Goal: Register for event/course

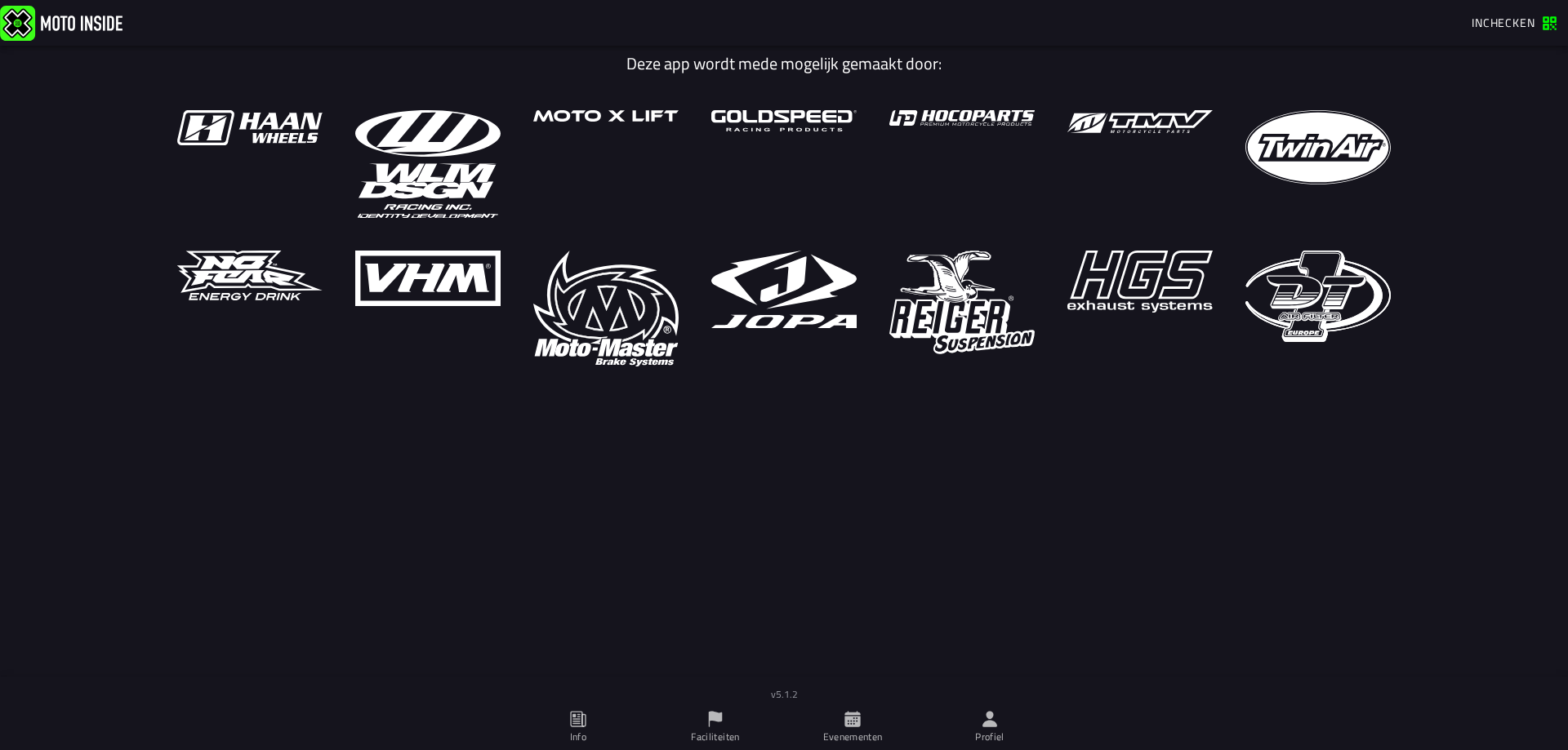
click at [850, 734] on ion-label "Evenementen" at bounding box center [853, 737] width 60 height 15
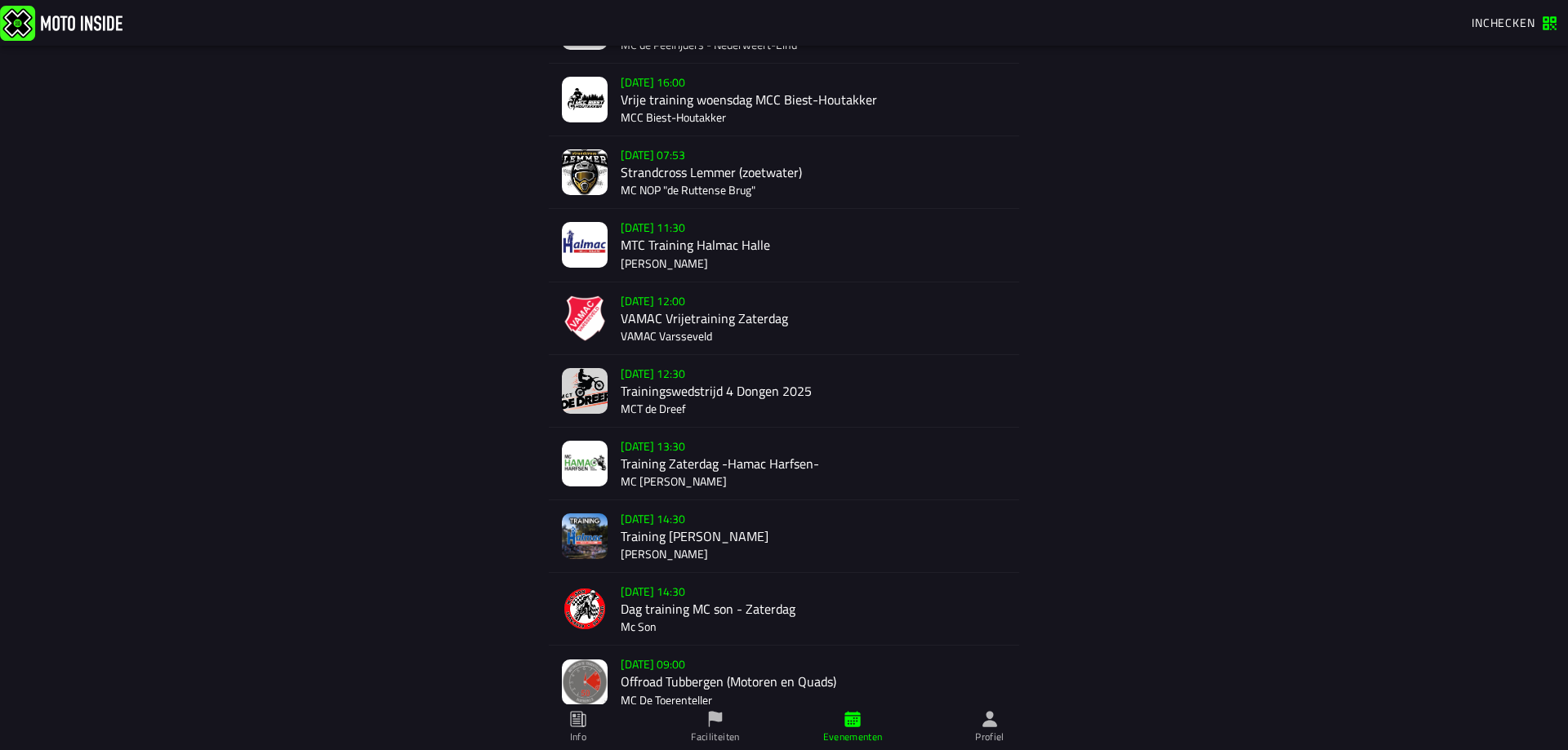
scroll to position [556, 0]
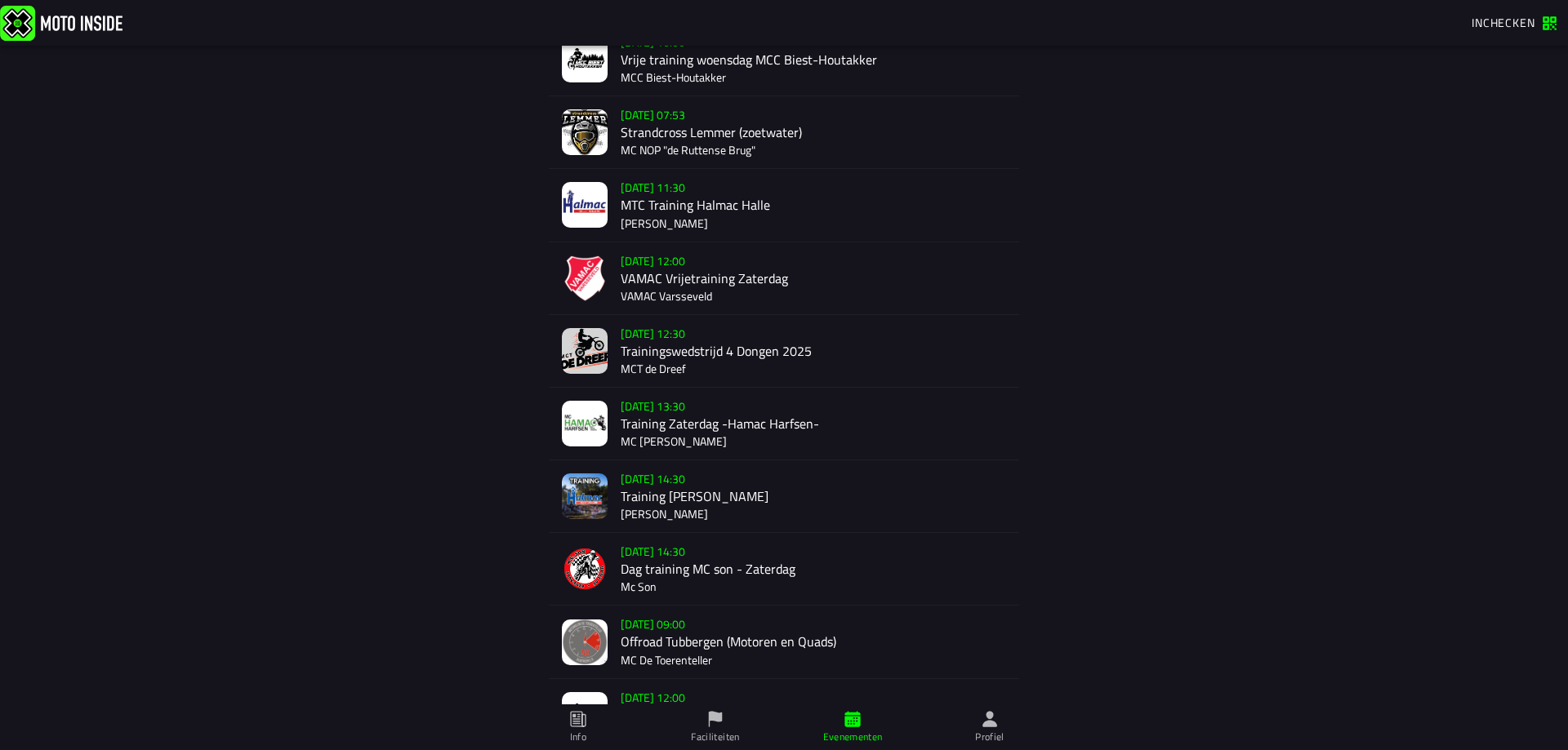
click at [739, 128] on div "[DATE] 07:53 Strandcross Lemmer (zoetwater) MC NOP "de Ruttense Brug"" at bounding box center [814, 132] width 386 height 72
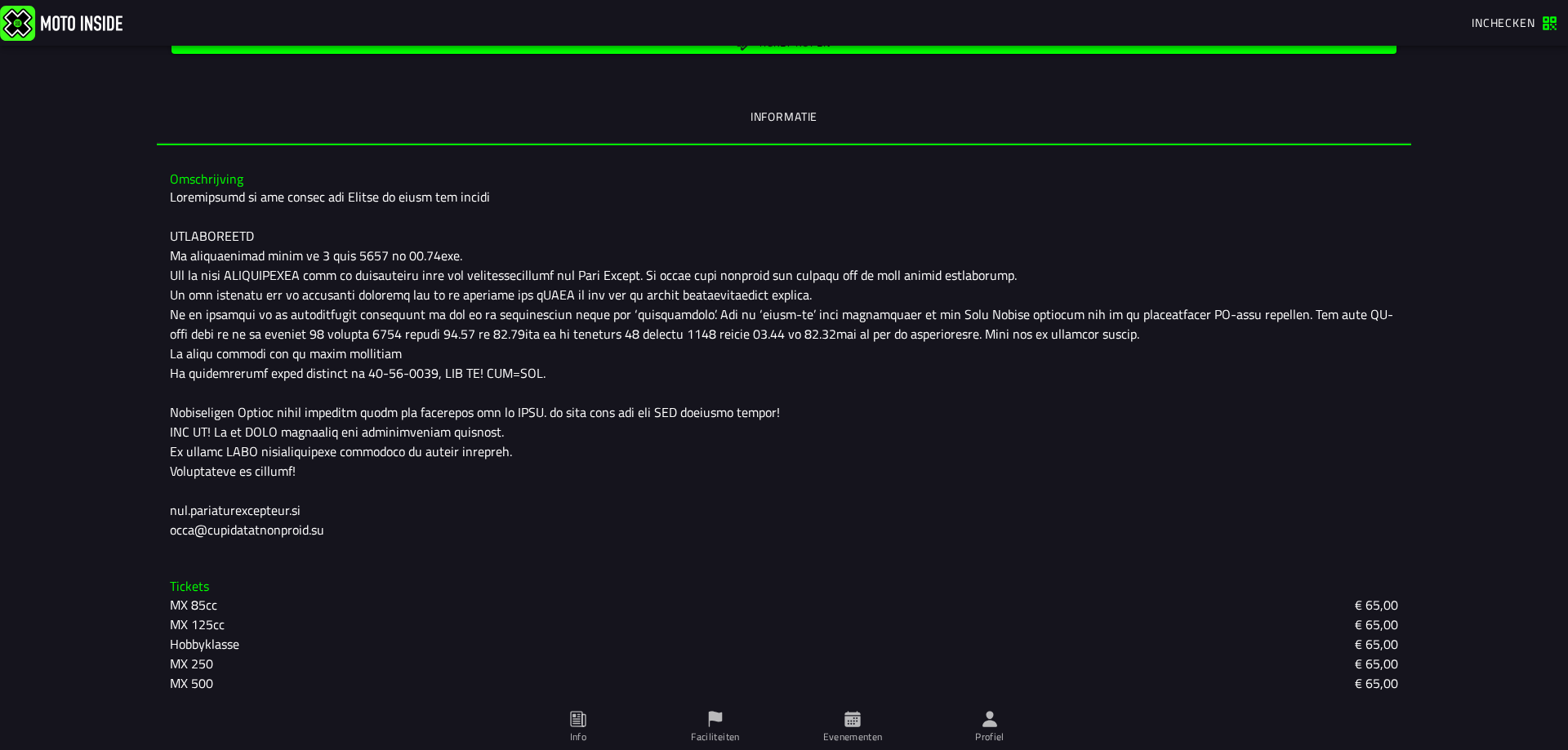
scroll to position [355, 0]
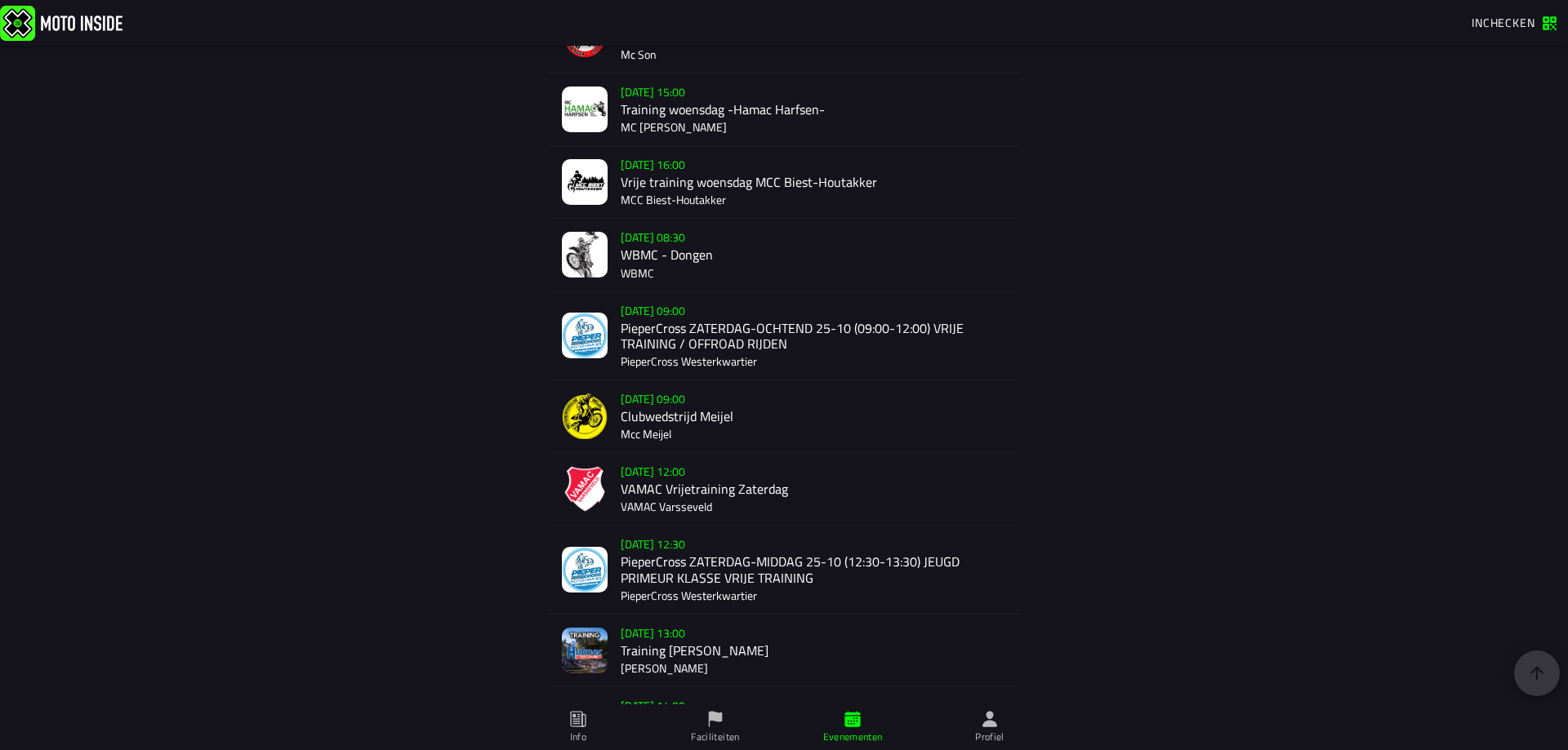
scroll to position [1417, 0]
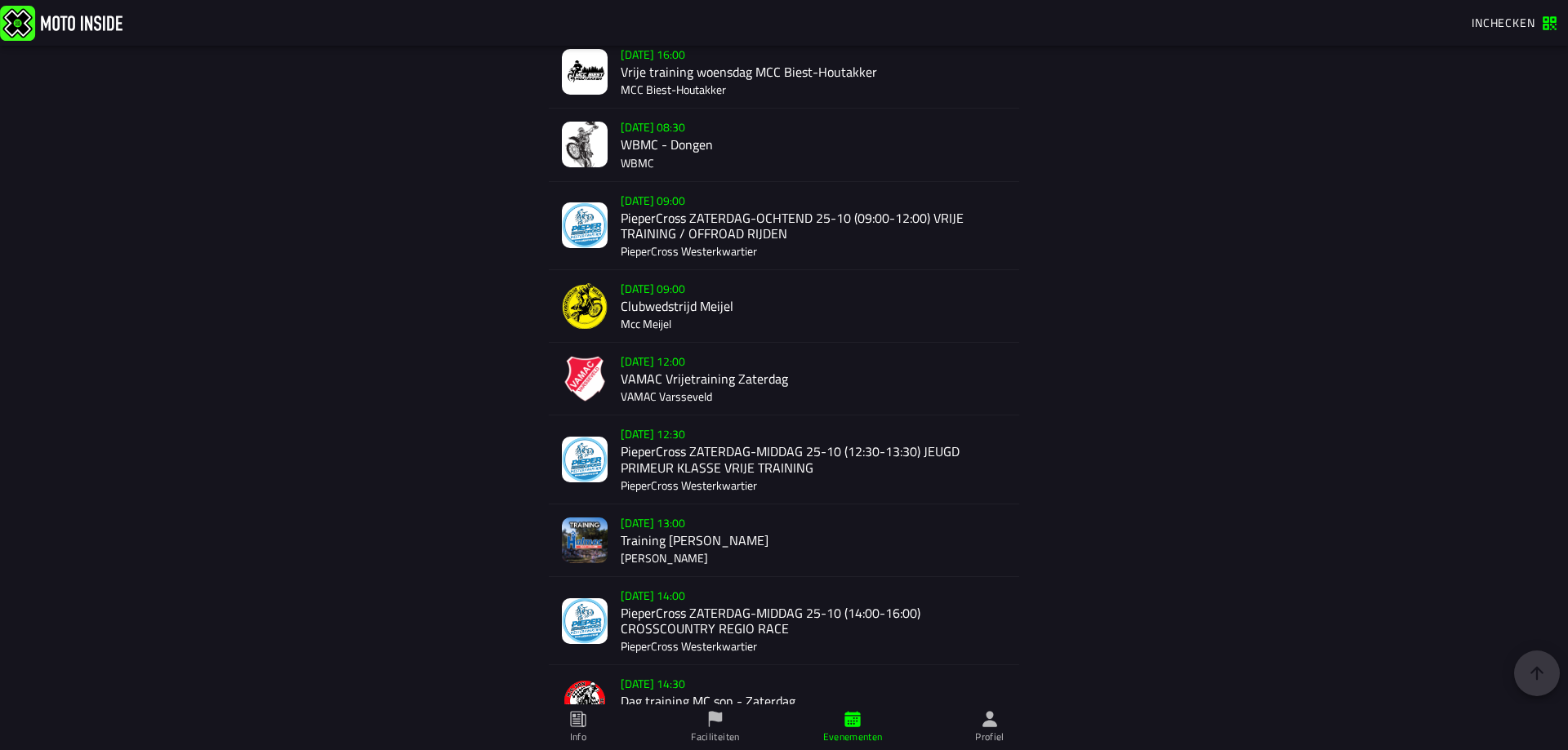
click at [755, 304] on div "[DATE] 09:00 Clubwedstrijd [PERSON_NAME]" at bounding box center [814, 305] width 386 height 72
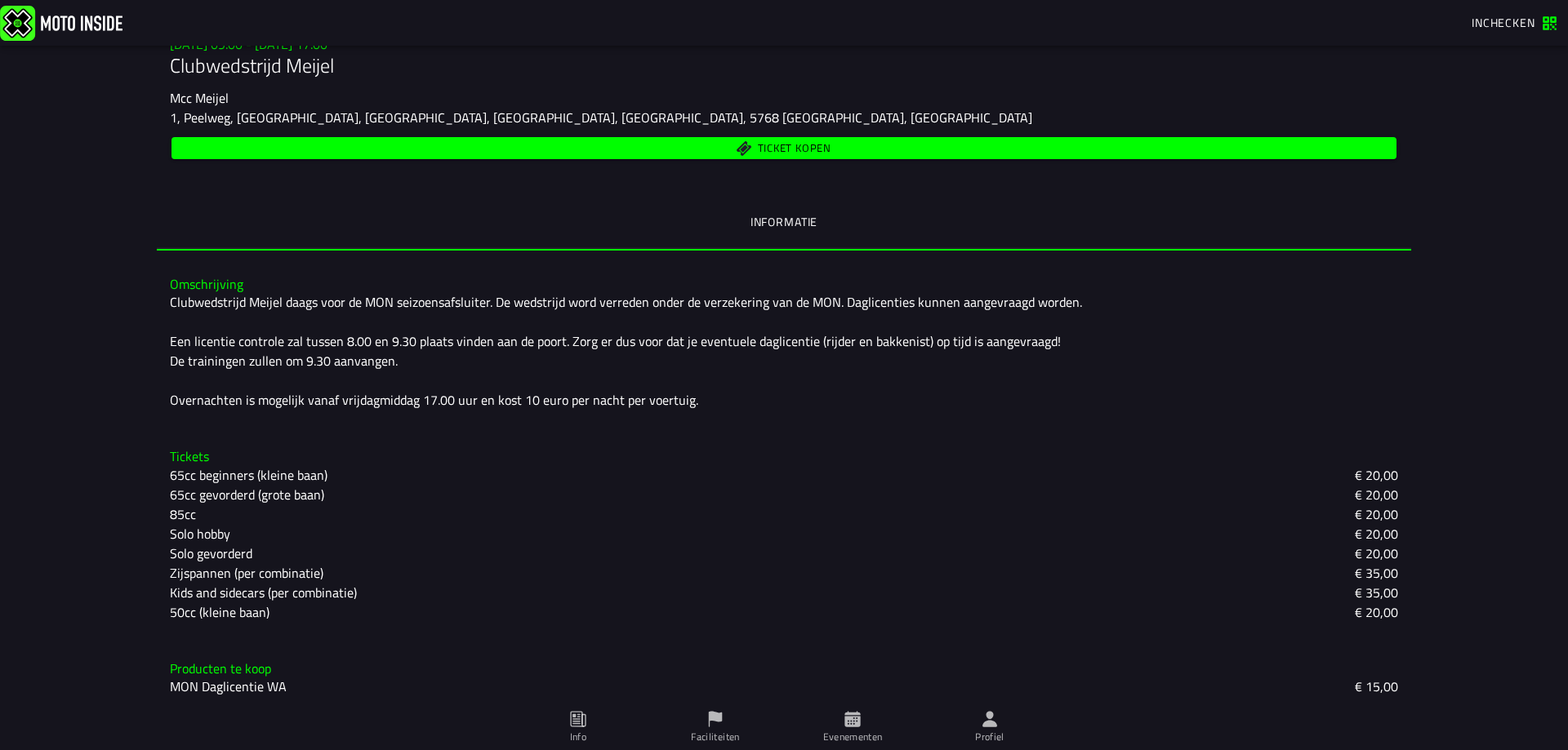
scroll to position [253, 0]
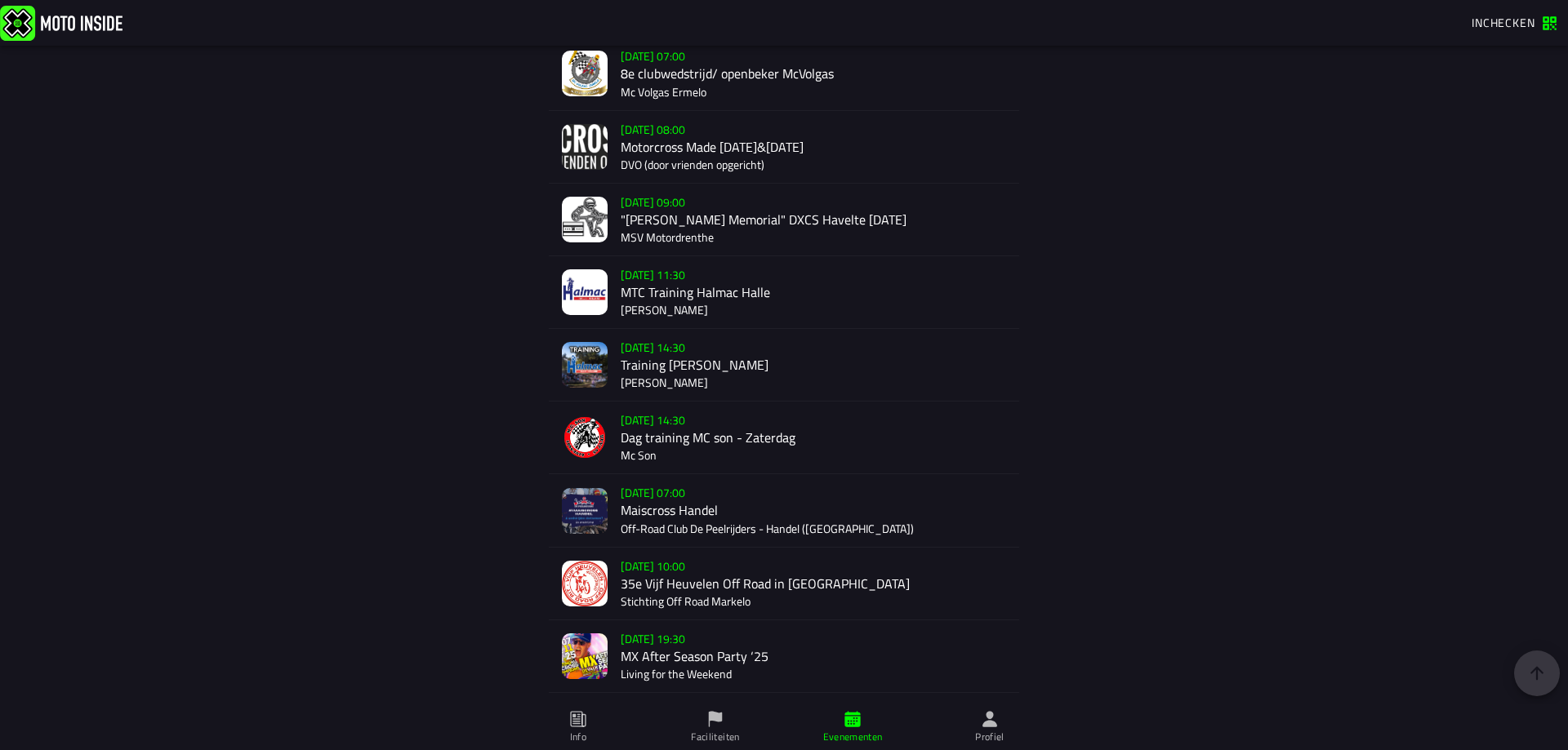
scroll to position [2711, 0]
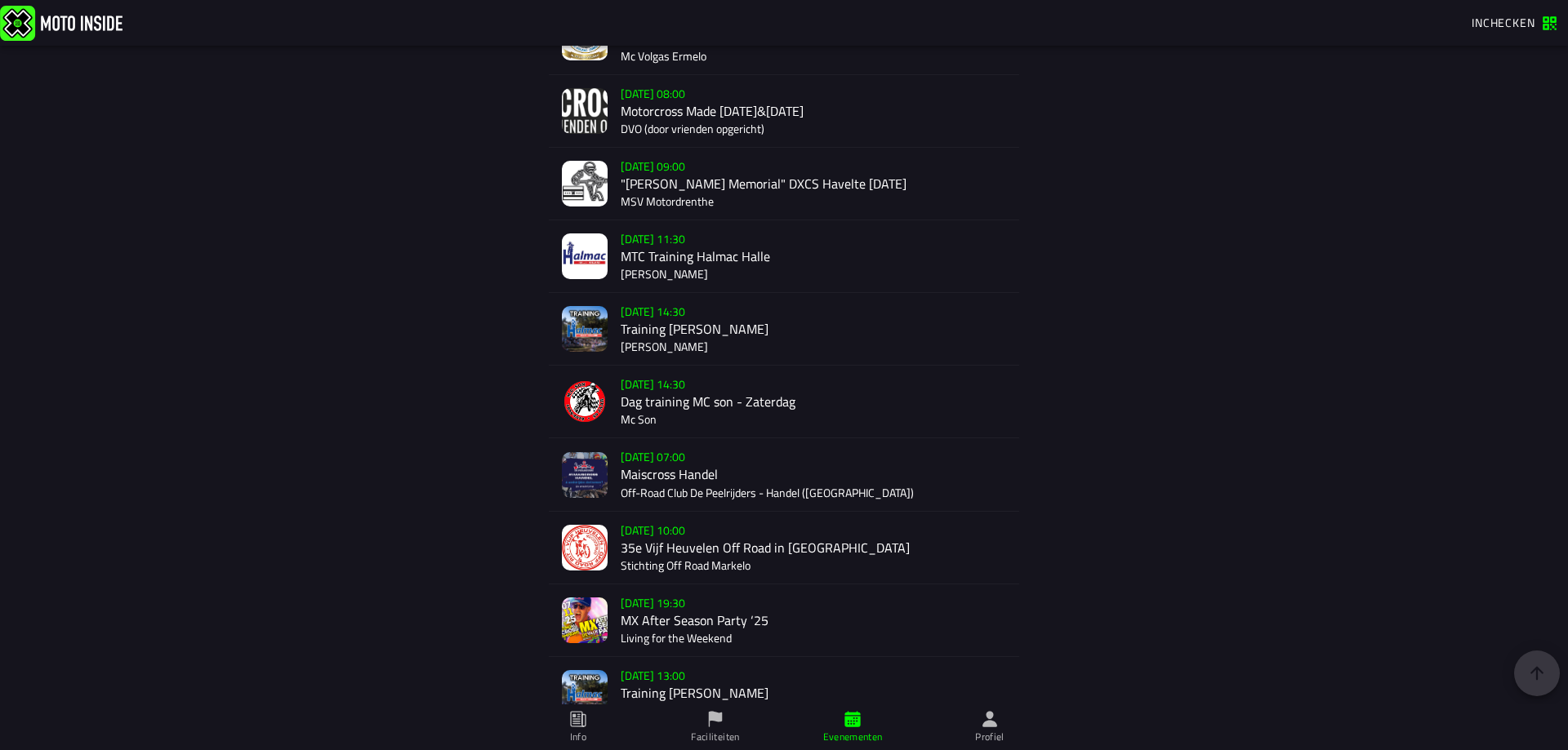
click at [702, 113] on div "[DATE] 08:00 Motorcross Made [DATE]&[DATE] DVO (door vrienden opgericht)" at bounding box center [814, 111] width 386 height 72
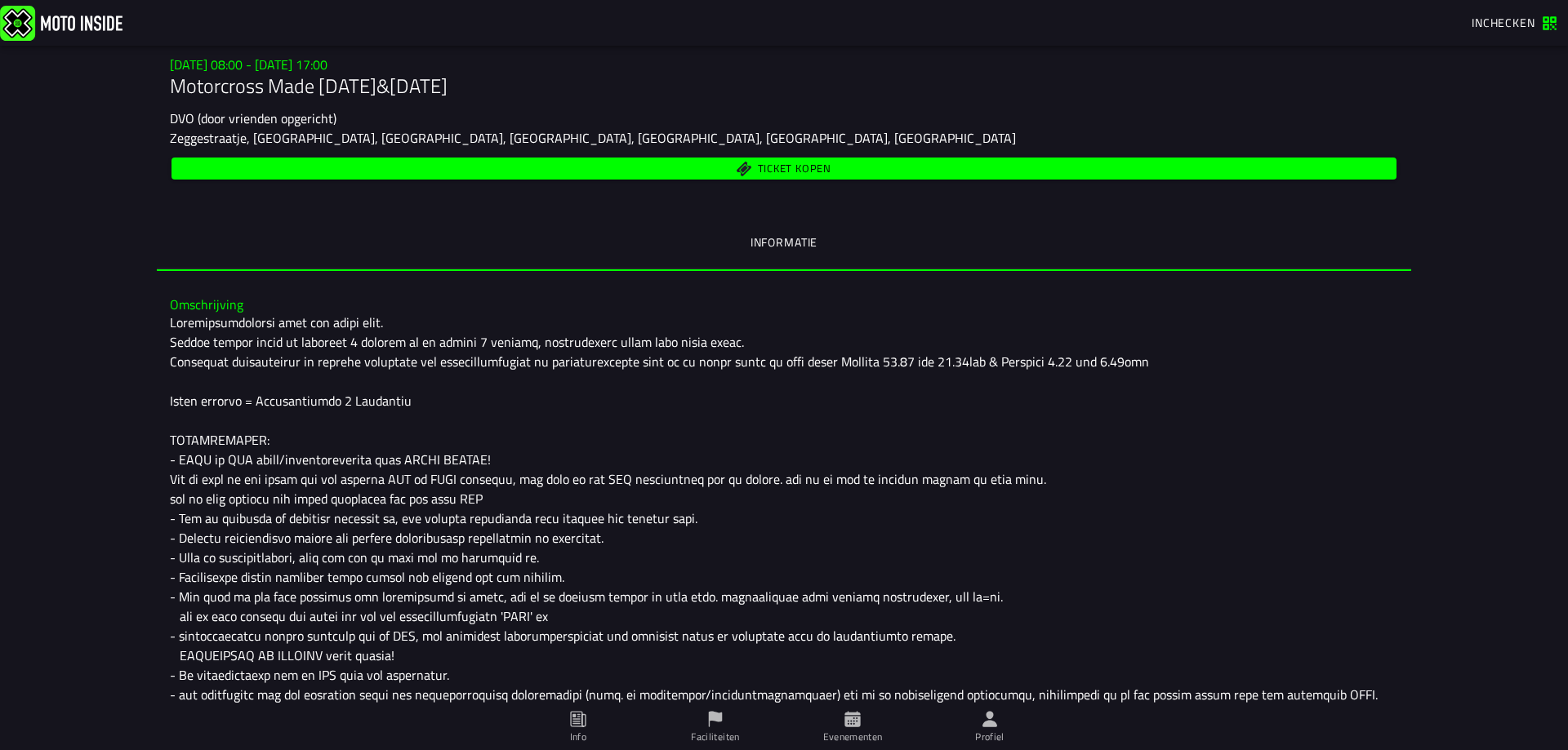
scroll to position [158, 0]
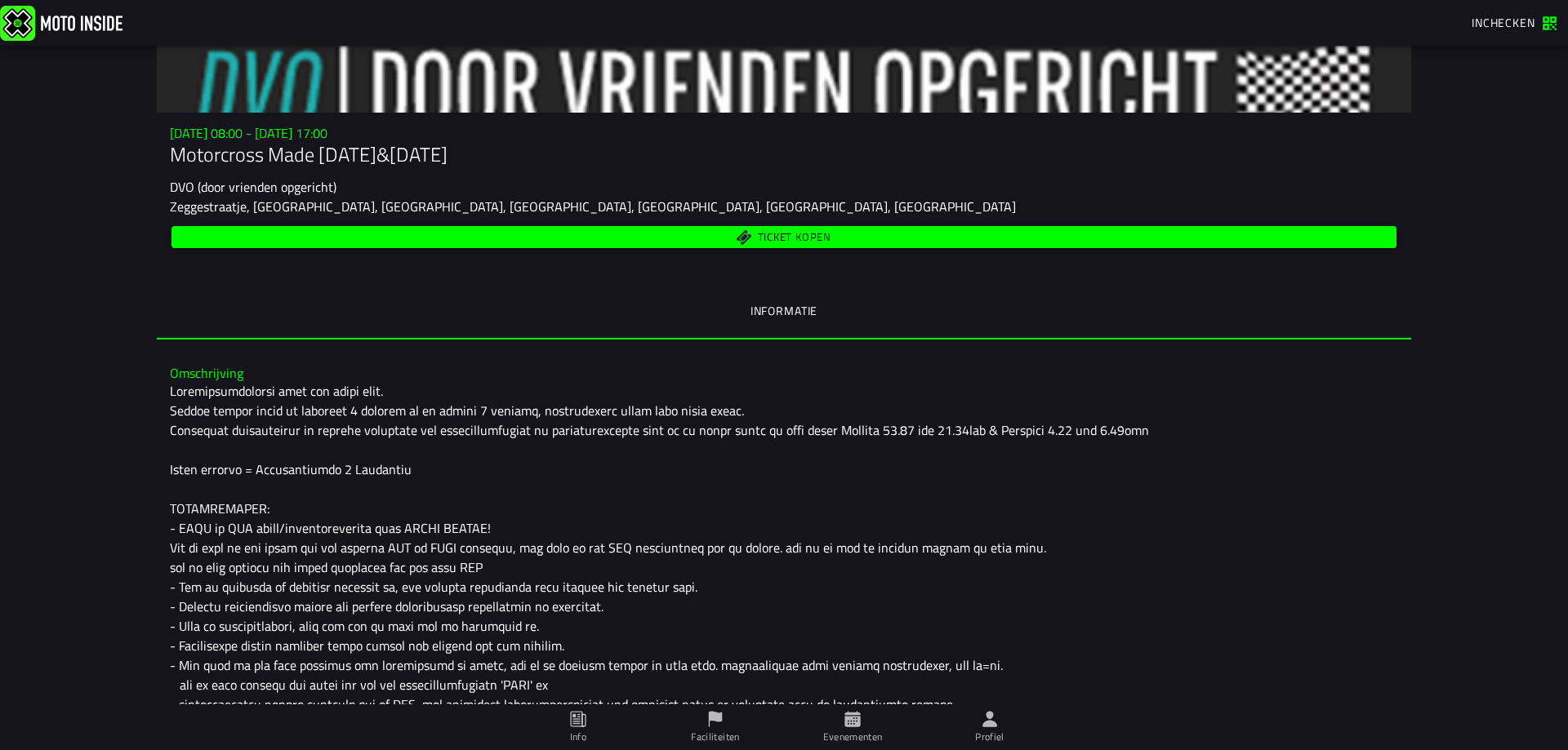
click at [804, 234] on span "Ticket kopen" at bounding box center [794, 237] width 74 height 11
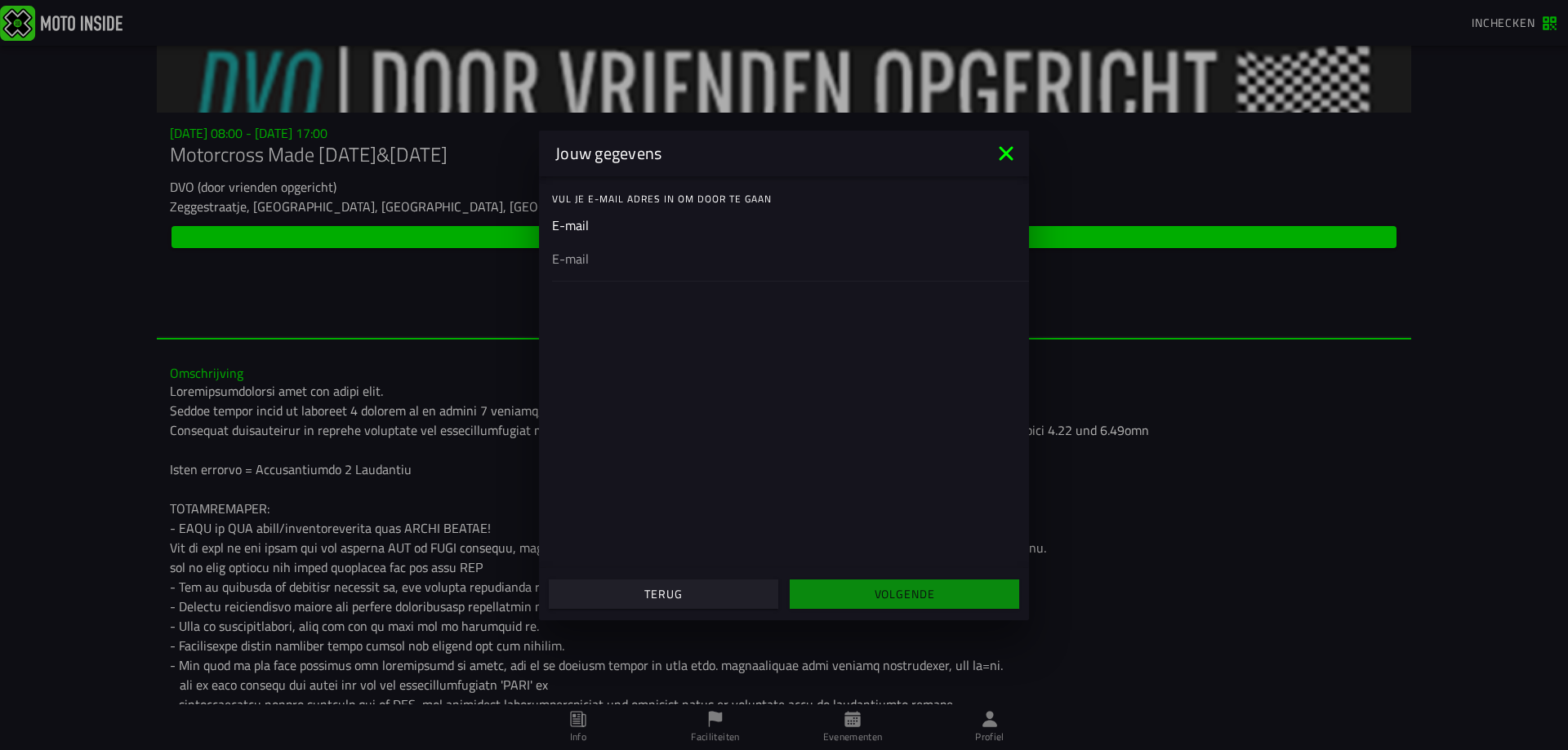
click at [656, 259] on input "email" at bounding box center [784, 258] width 464 height 20
click at [936, 596] on ion-col "Volgende" at bounding box center [904, 595] width 241 height 44
click at [767, 260] on input "email" at bounding box center [784, 258] width 464 height 20
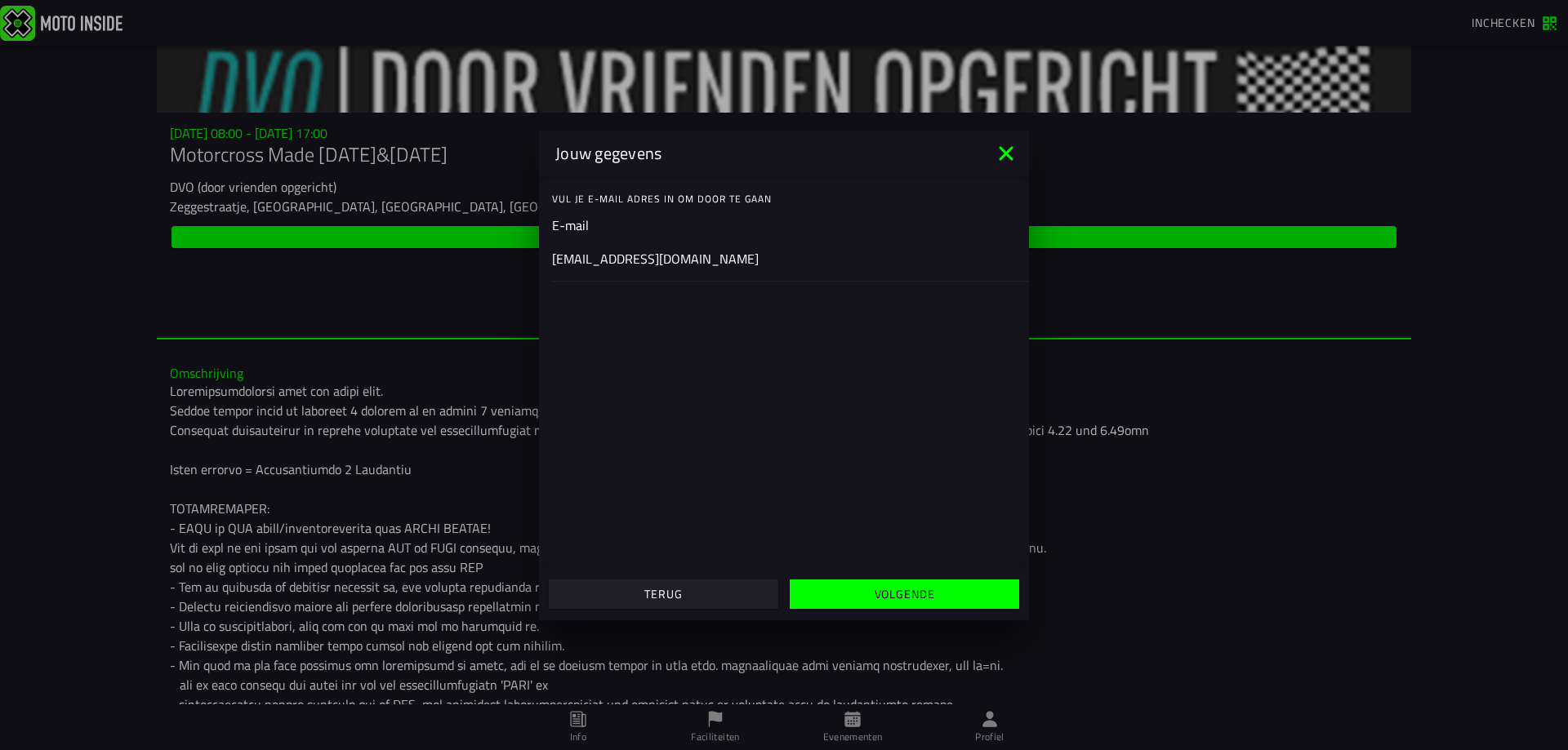
type input "[EMAIL_ADDRESS][DOMAIN_NAME]"
click at [982, 604] on button "Volgende" at bounding box center [904, 595] width 229 height 29
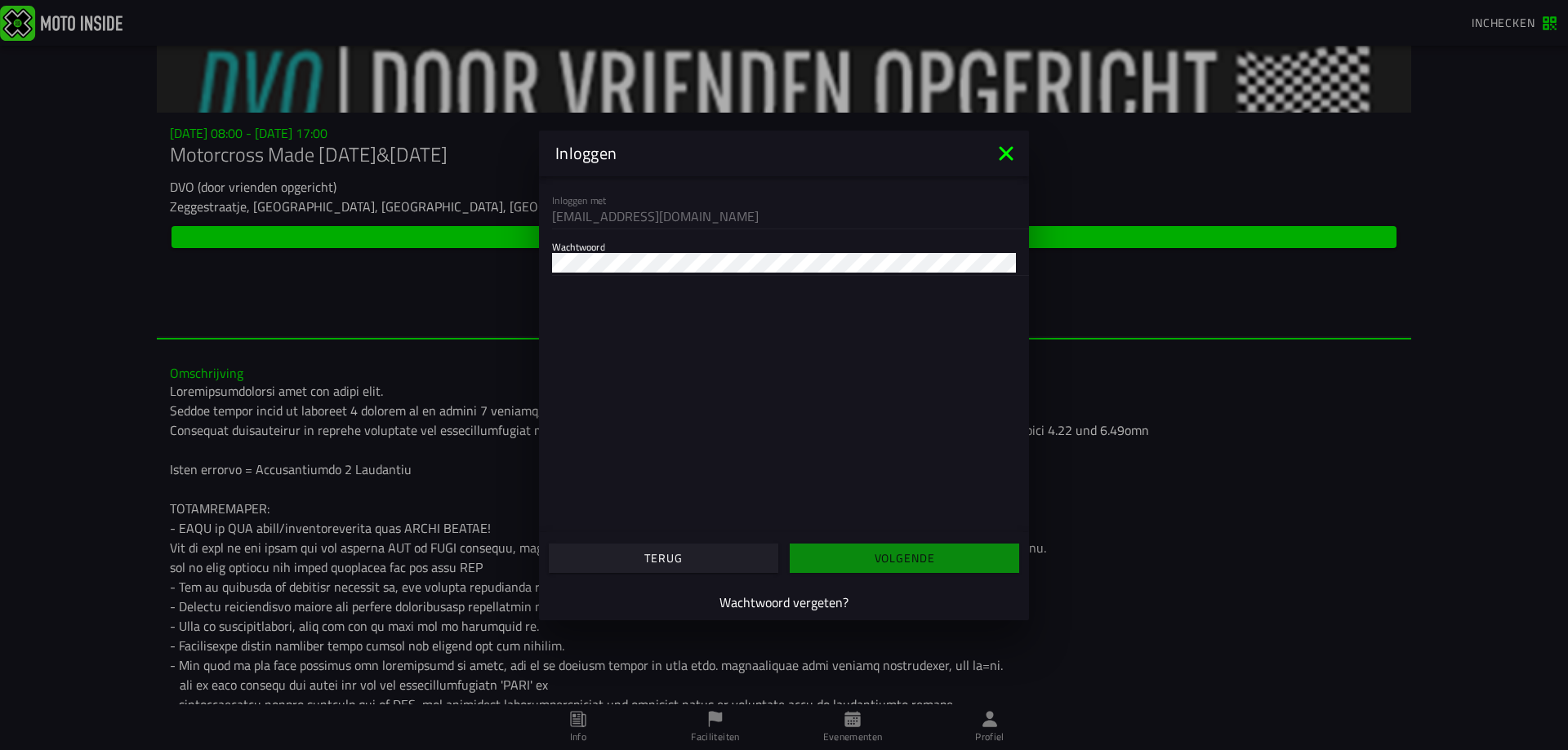
click at [1005, 148] on icon at bounding box center [1006, 153] width 26 height 26
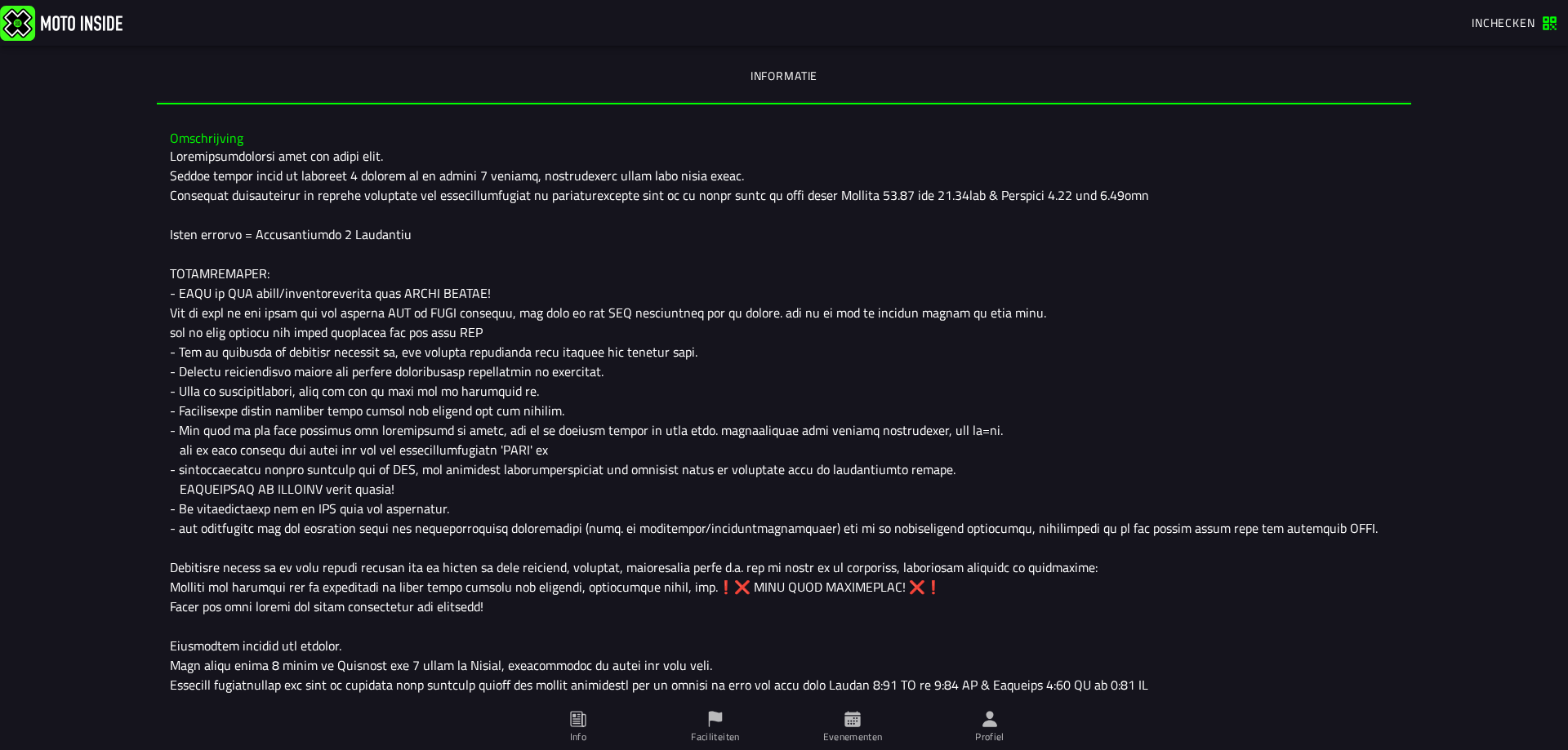
scroll to position [276, 0]
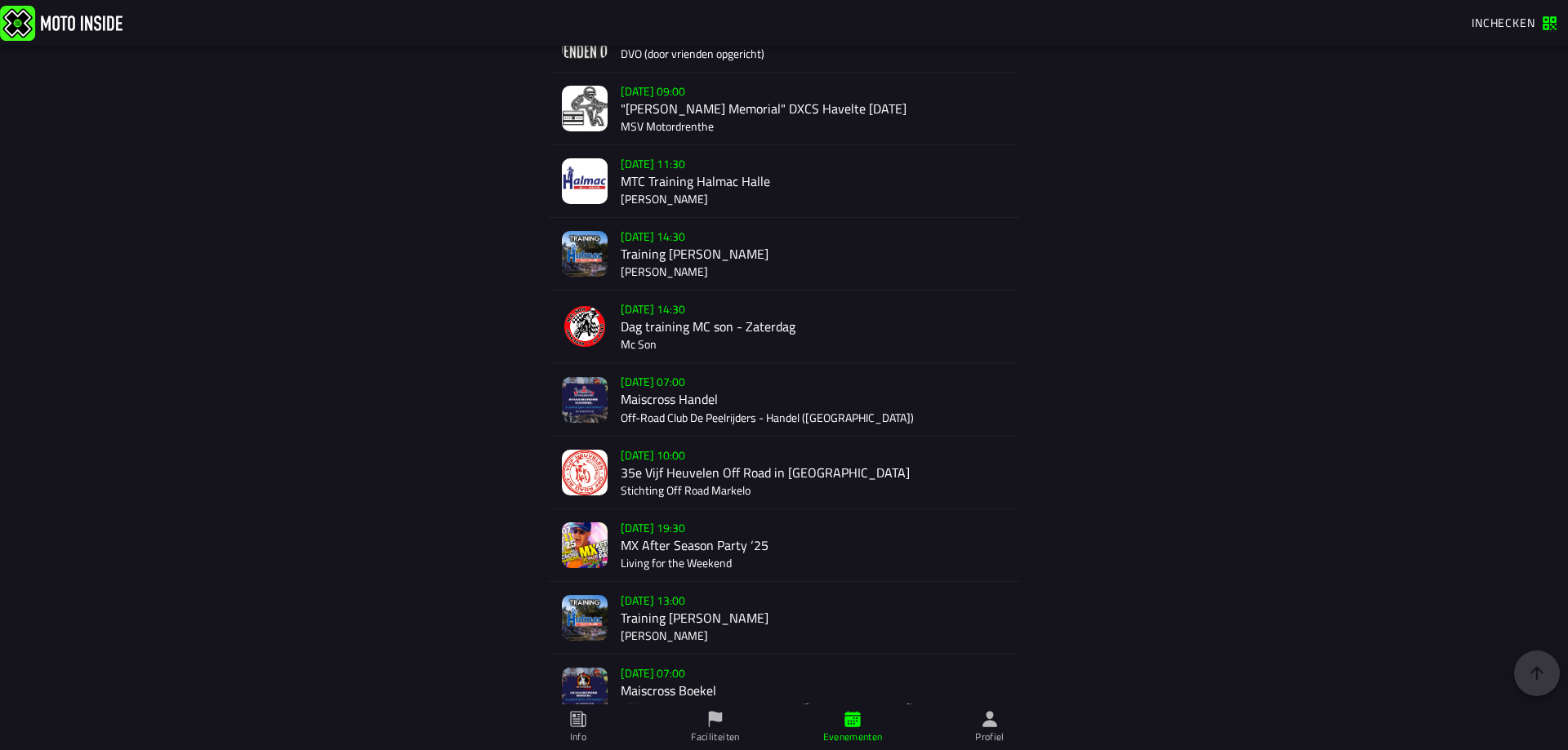
scroll to position [2828, 0]
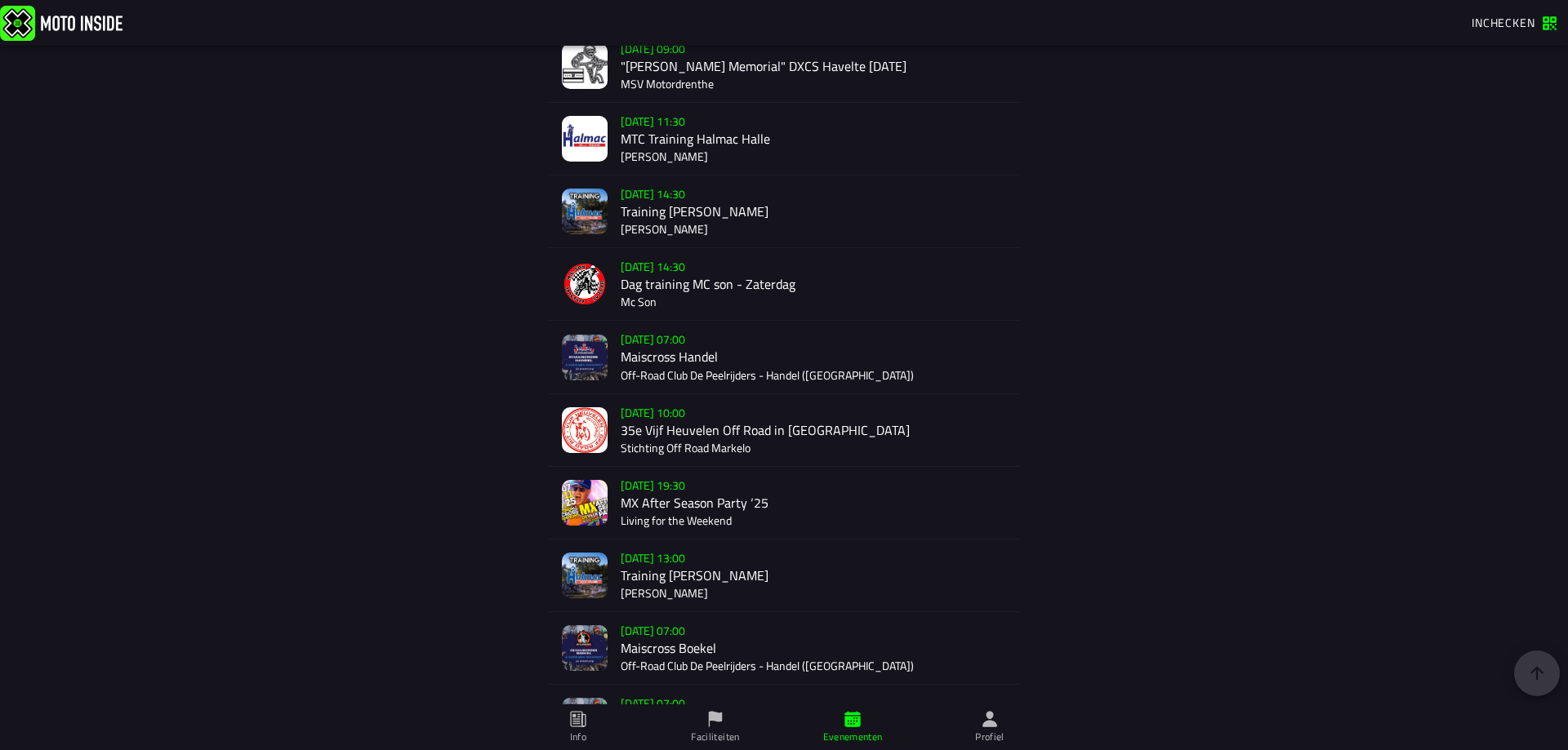
click at [749, 364] on div "[DATE] 07:00 Maiscross Handel Off-Road Club De Peelrijders - Handel (NB)" at bounding box center [814, 356] width 386 height 72
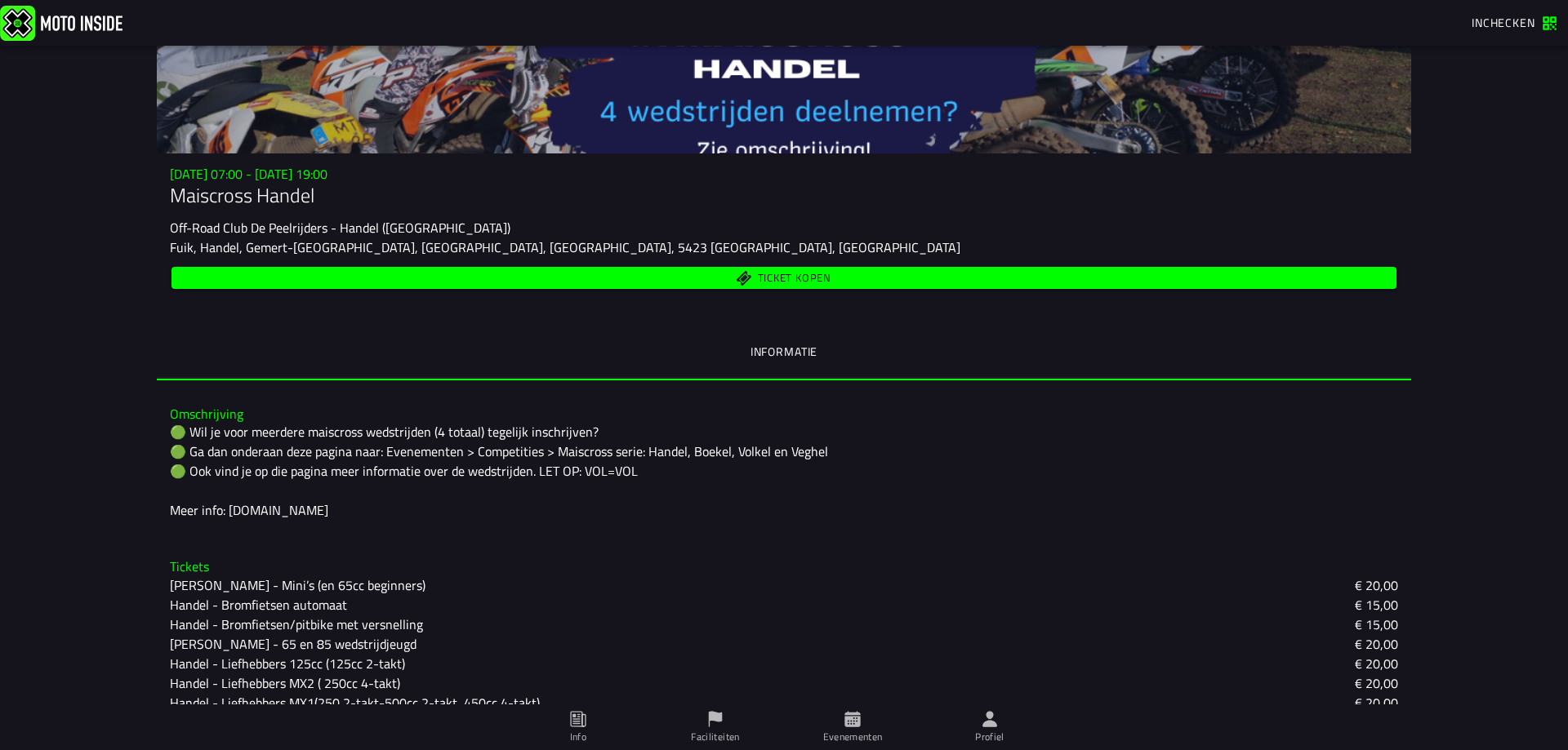
scroll to position [235, 0]
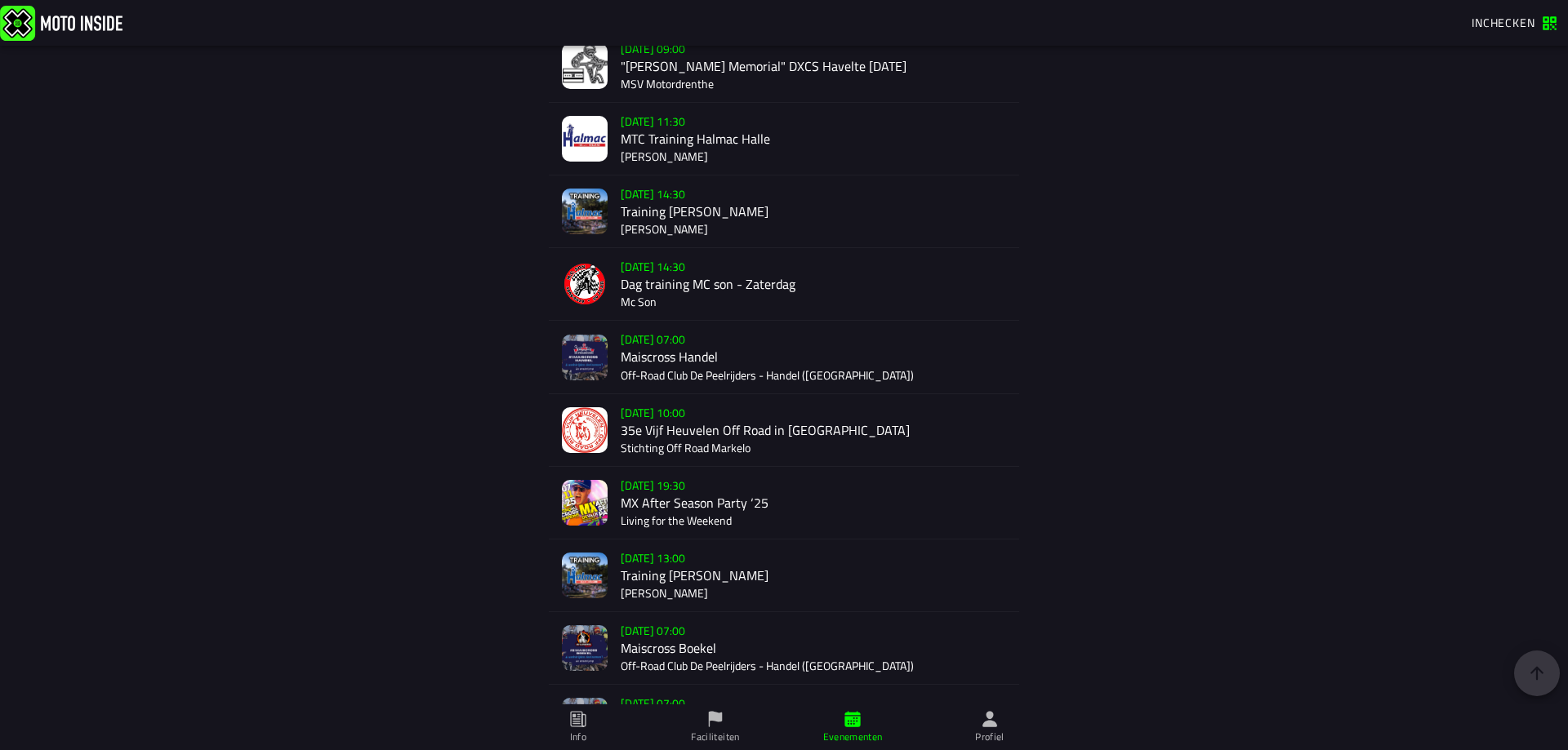
scroll to position [2945, 0]
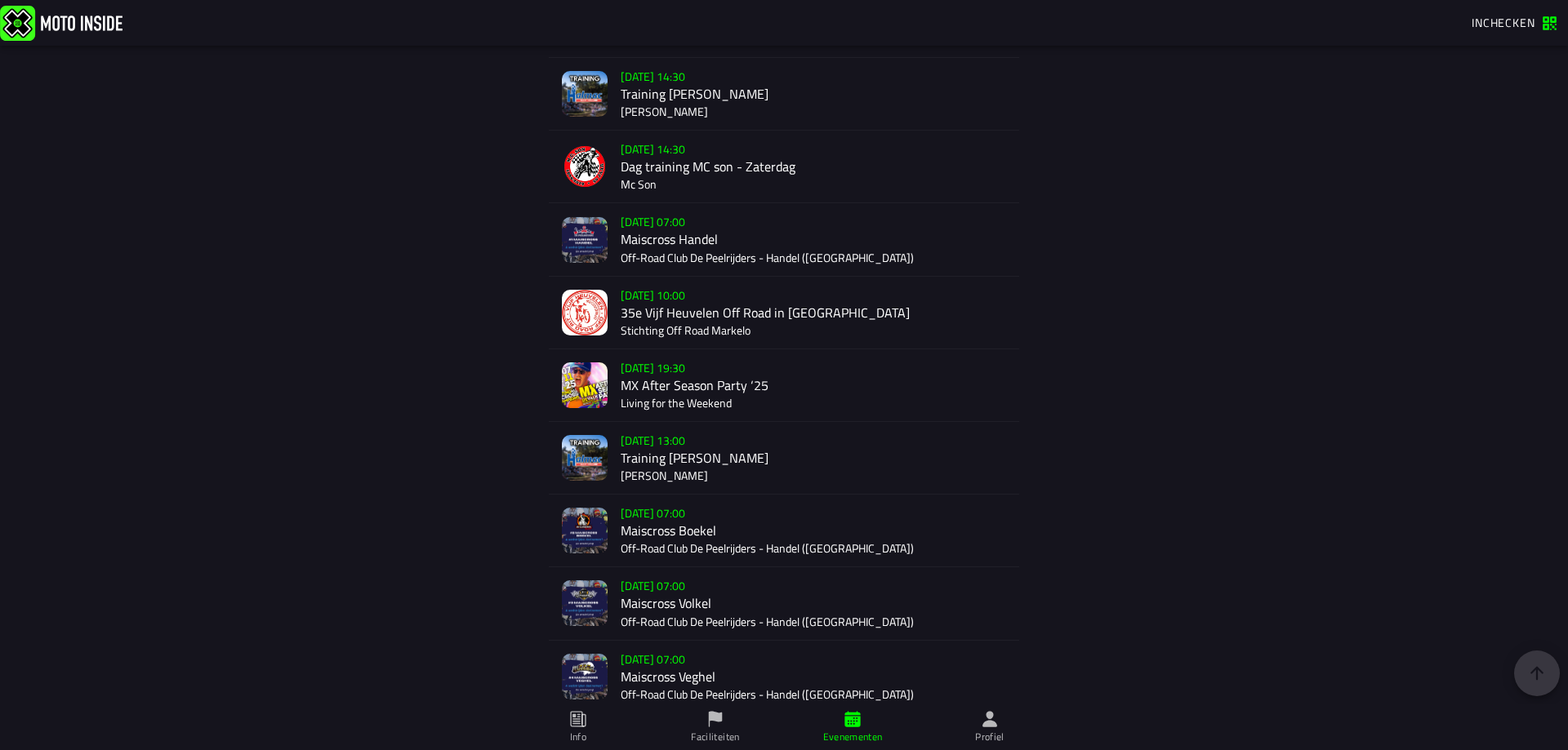
click at [742, 405] on div "[DATE] 19:30 MX After Season Party ‘25 Living for the Weekend" at bounding box center [814, 385] width 386 height 72
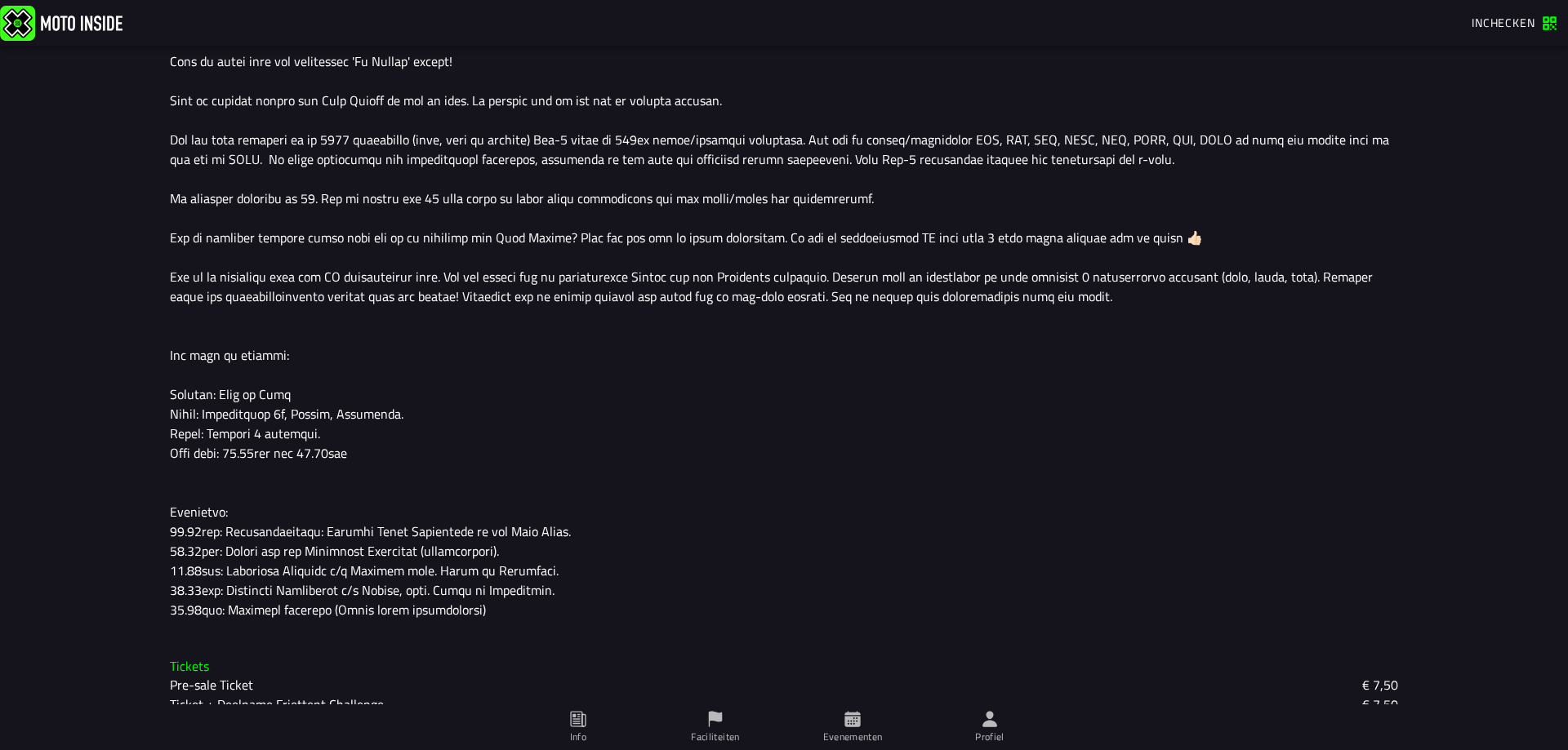
scroll to position [550, 0]
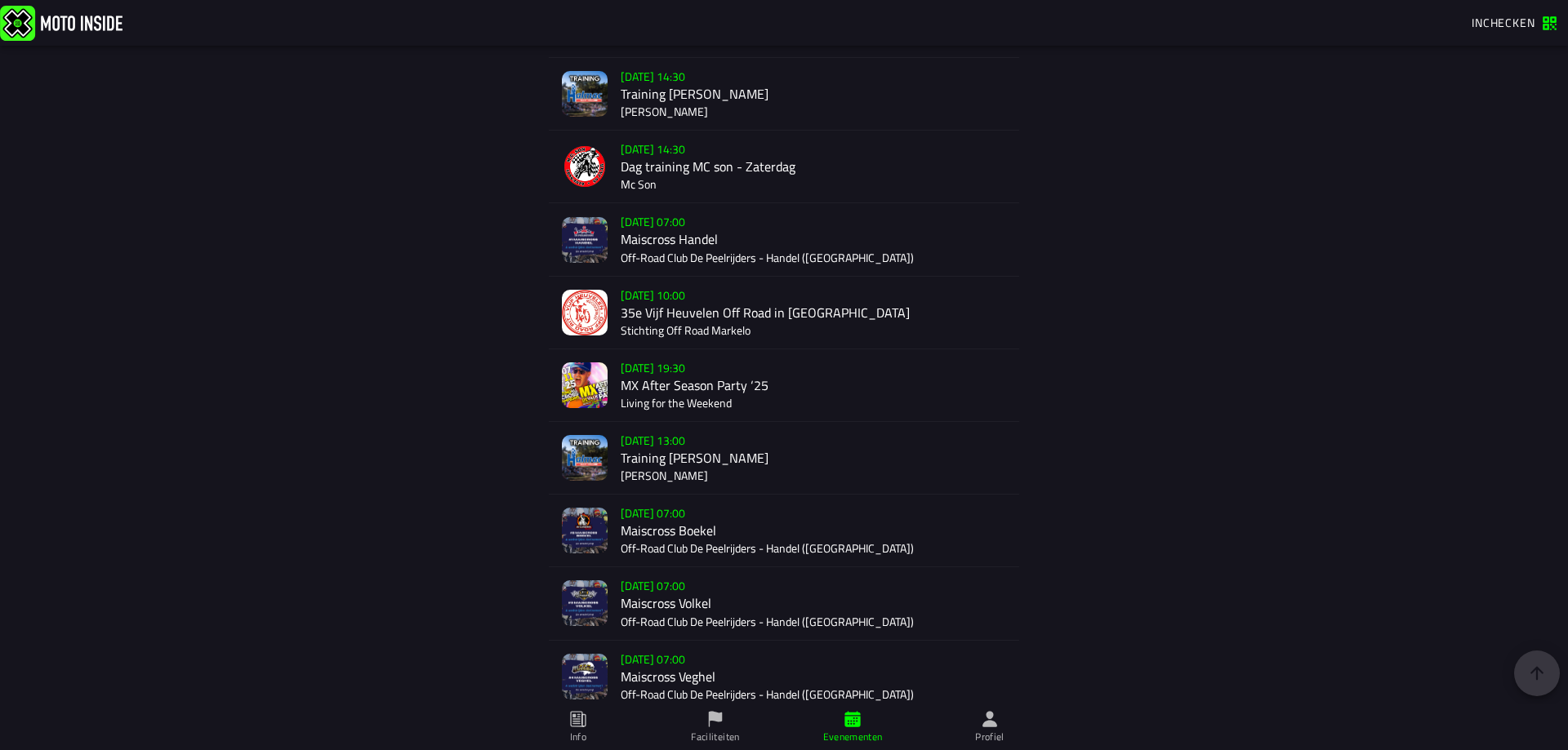
scroll to position [3064, 0]
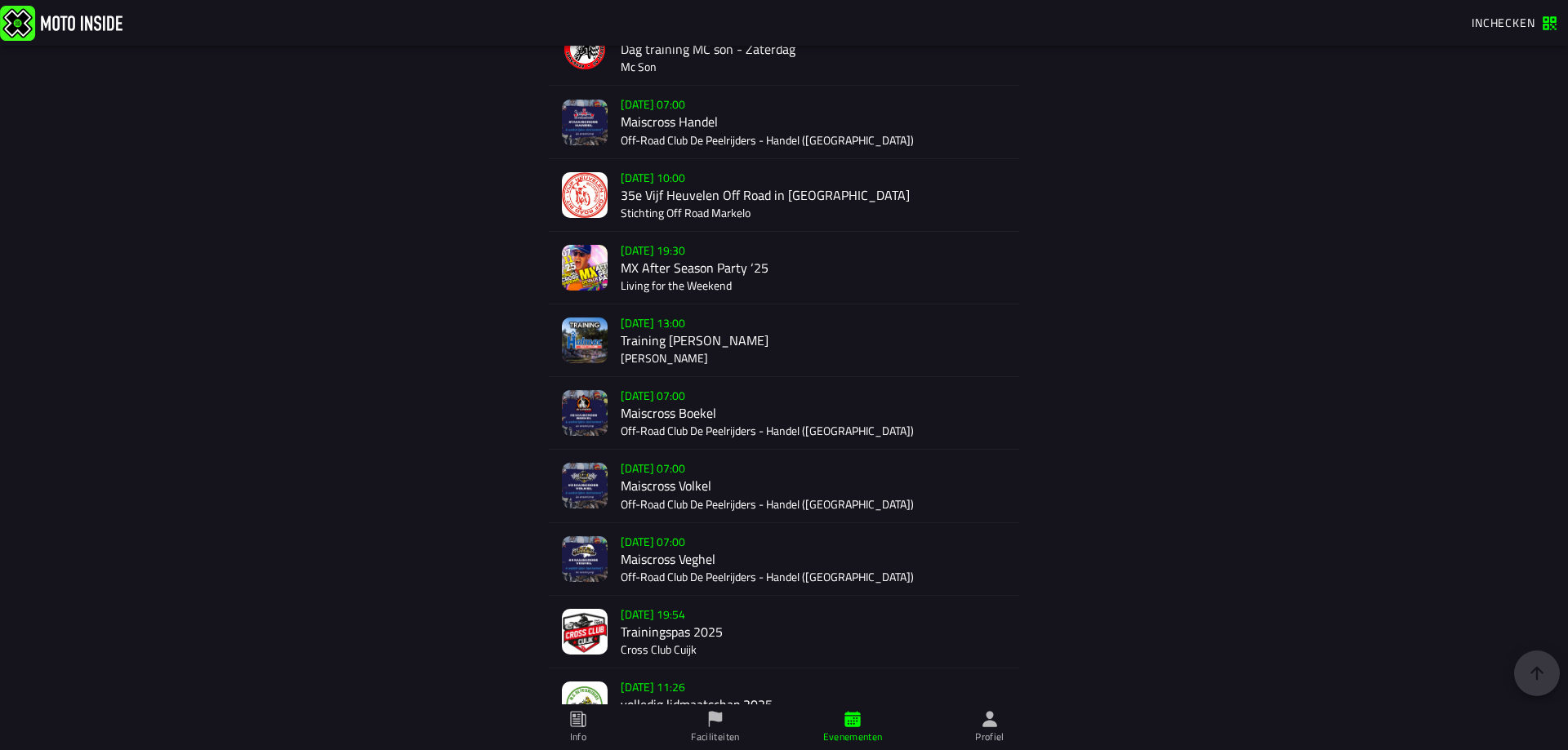
click at [742, 405] on div "[DATE] 07:00 Maiscross Boekel Off-Road Club De Peelrijders - Handel ([GEOGRAPHI…" at bounding box center [814, 413] width 386 height 72
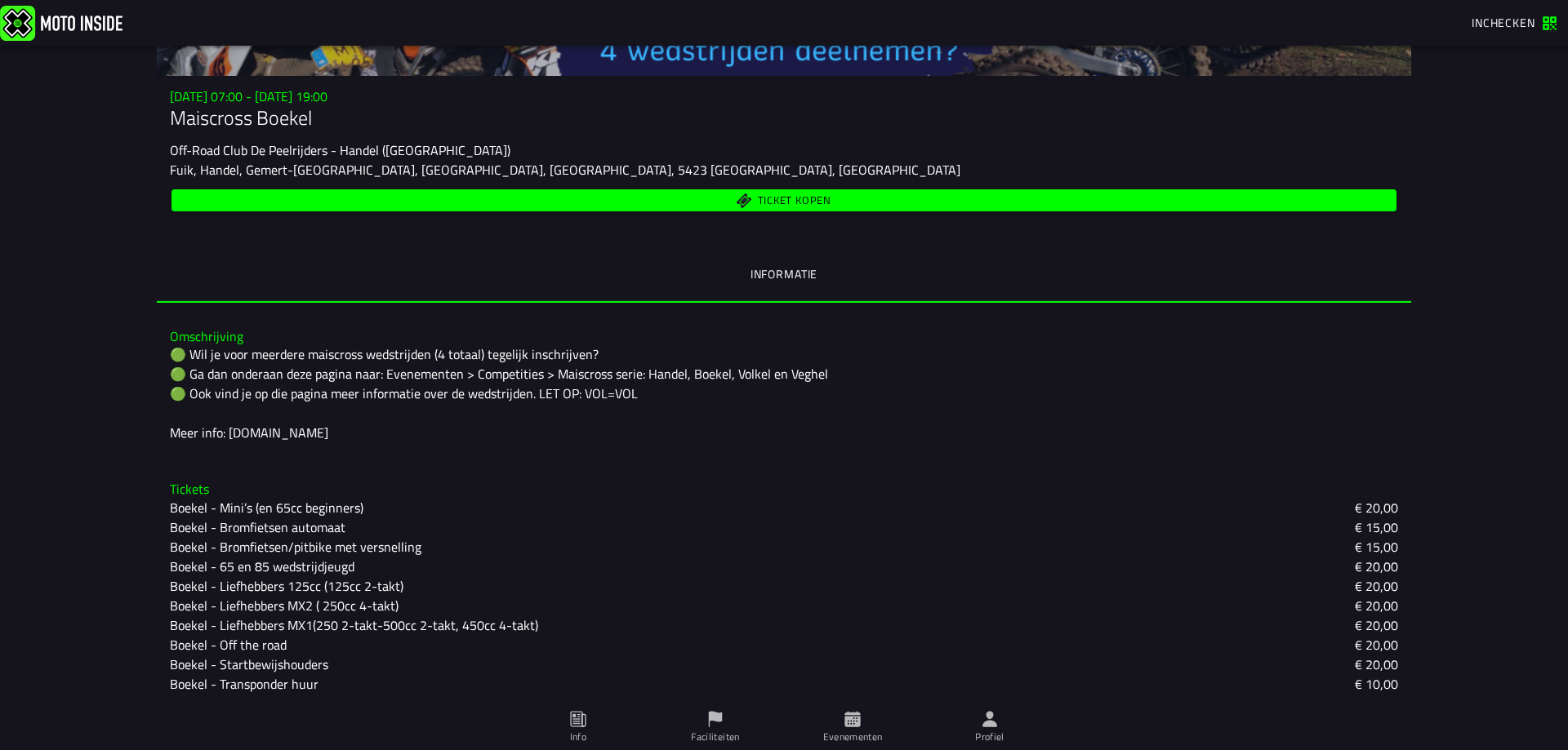
scroll to position [292, 0]
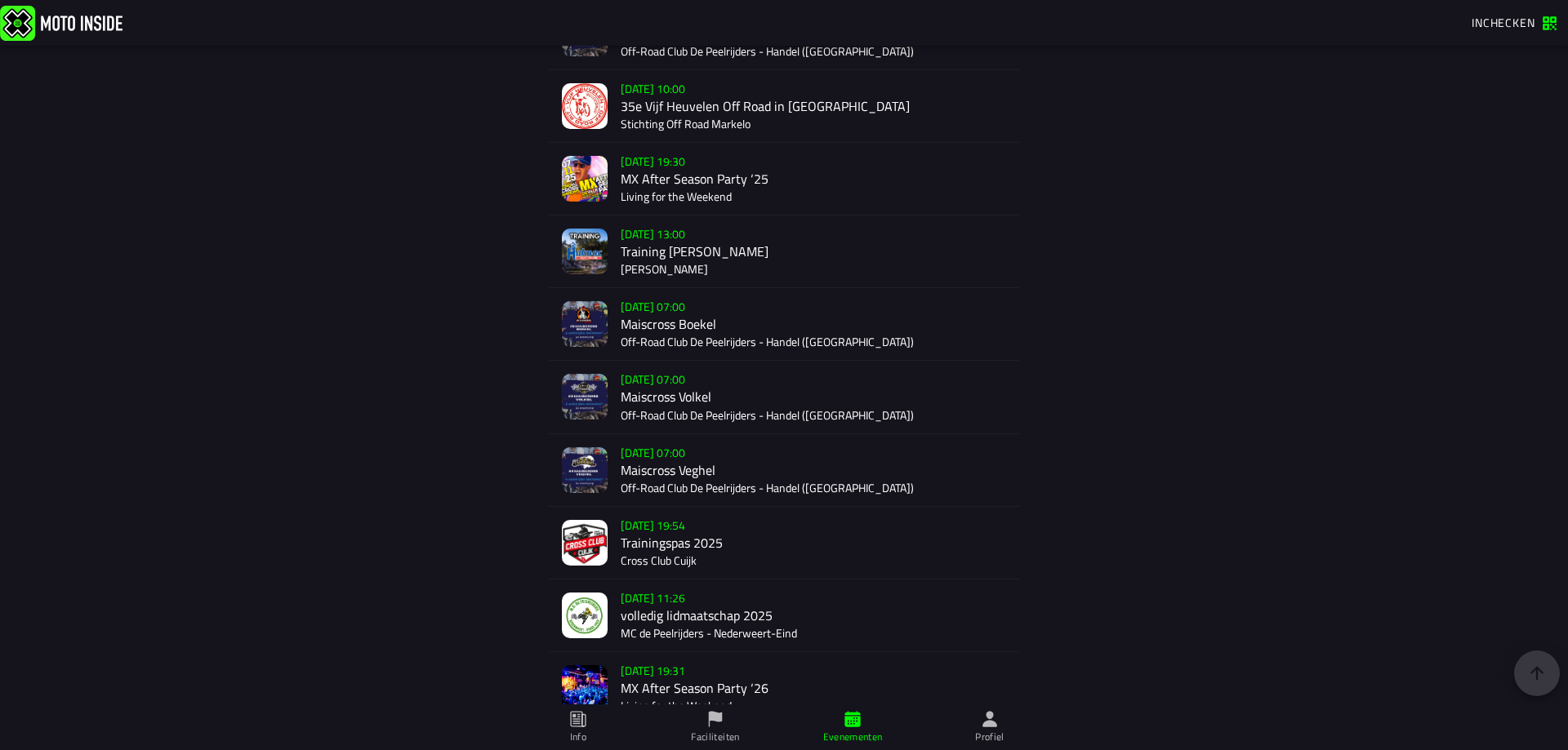
scroll to position [3186, 0]
